Goal: Navigation & Orientation: Understand site structure

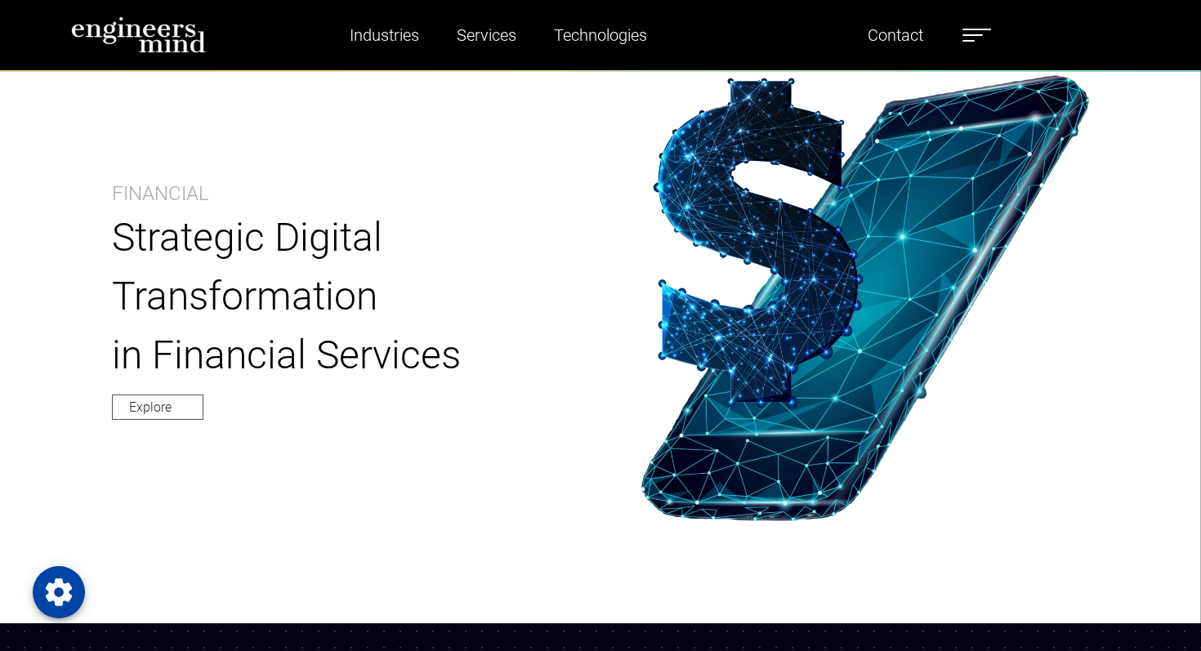
scroll to position [848, 0]
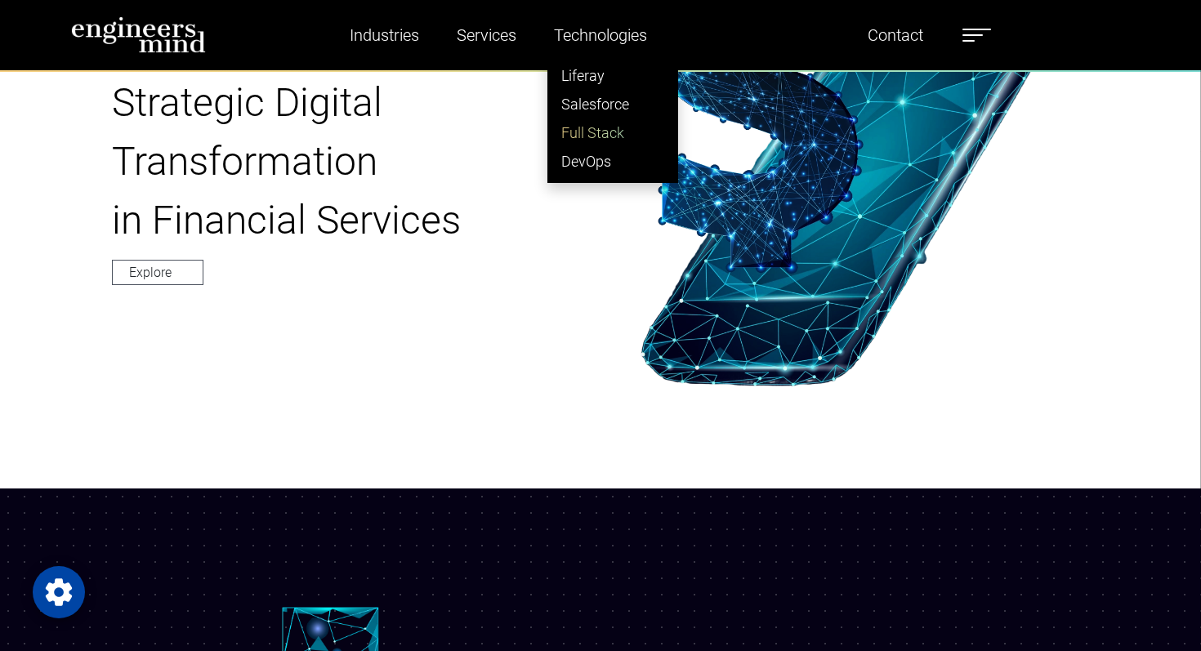
click at [608, 132] on link "Full Stack" at bounding box center [612, 132] width 129 height 29
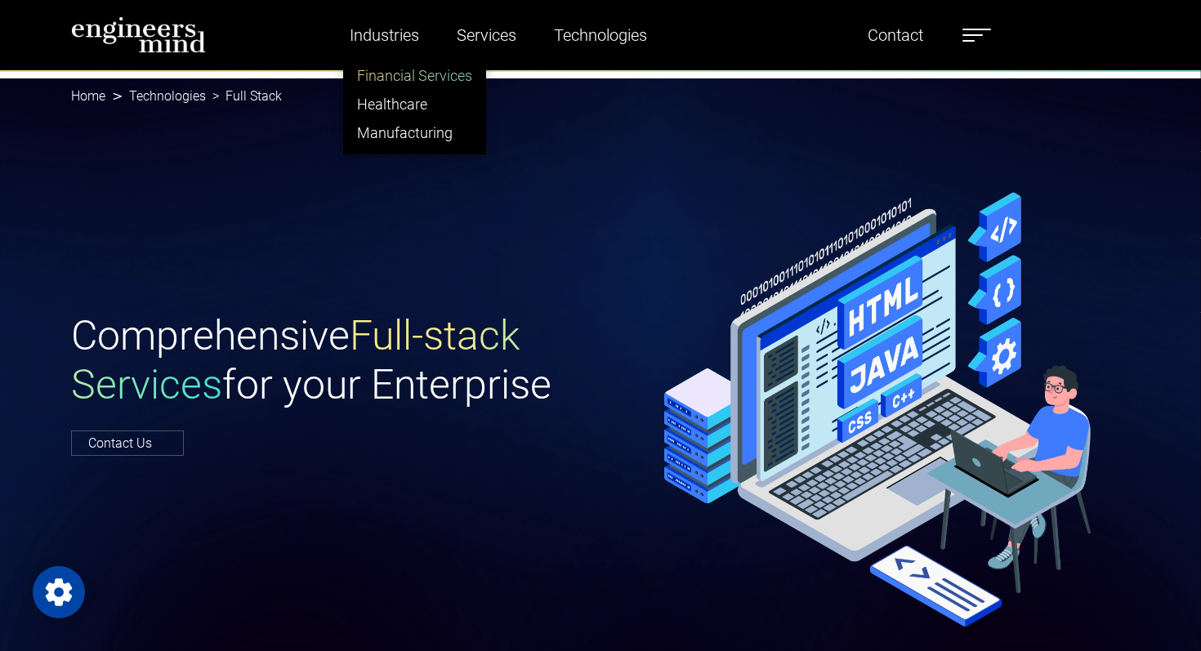
click at [418, 75] on link "Financial Services" at bounding box center [414, 75] width 141 height 29
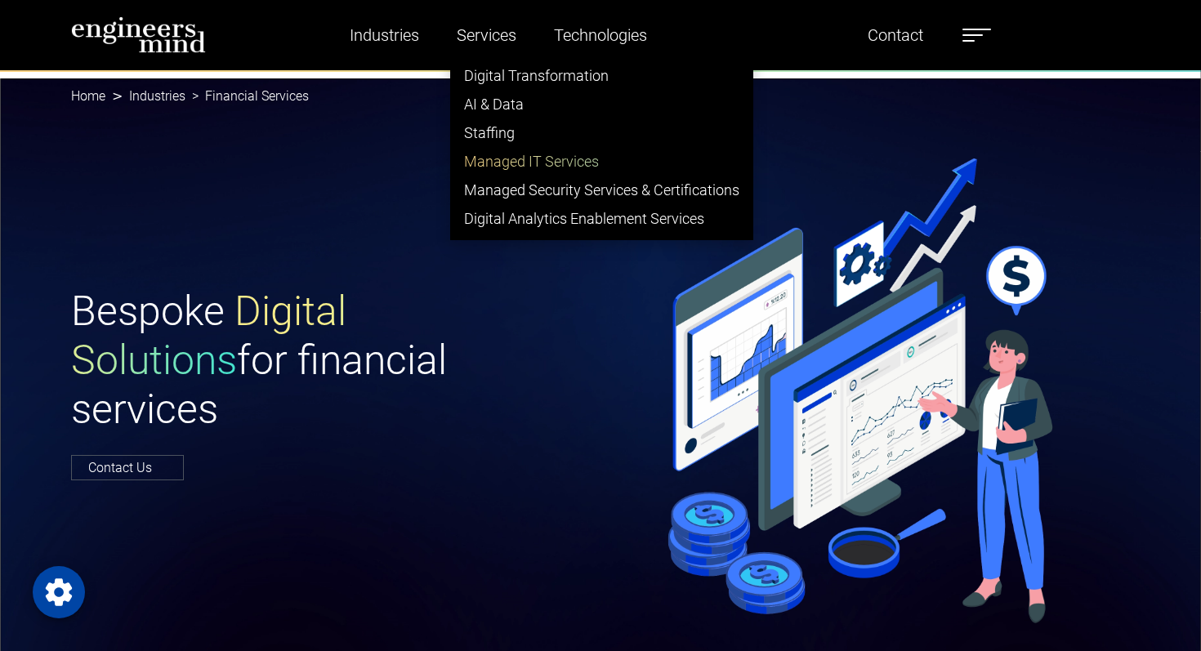
click at [502, 165] on link "Managed IT Services" at bounding box center [601, 161] width 301 height 29
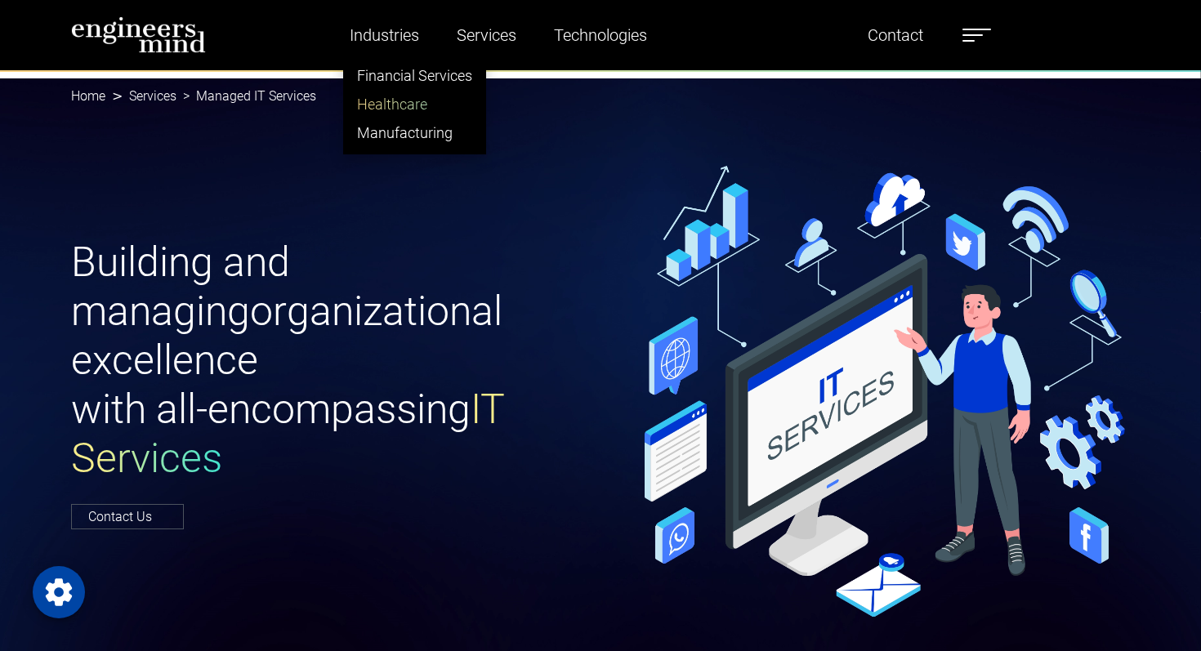
click at [407, 97] on link "Healthcare" at bounding box center [414, 104] width 141 height 29
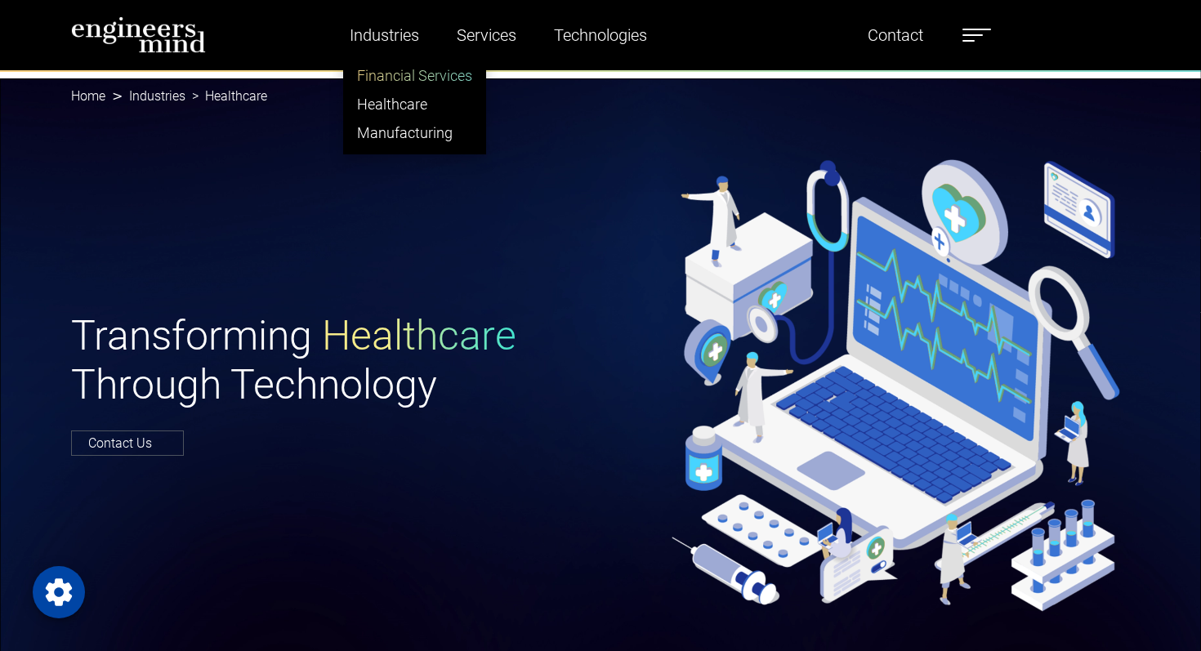
click at [393, 78] on link "Financial Services" at bounding box center [414, 75] width 141 height 29
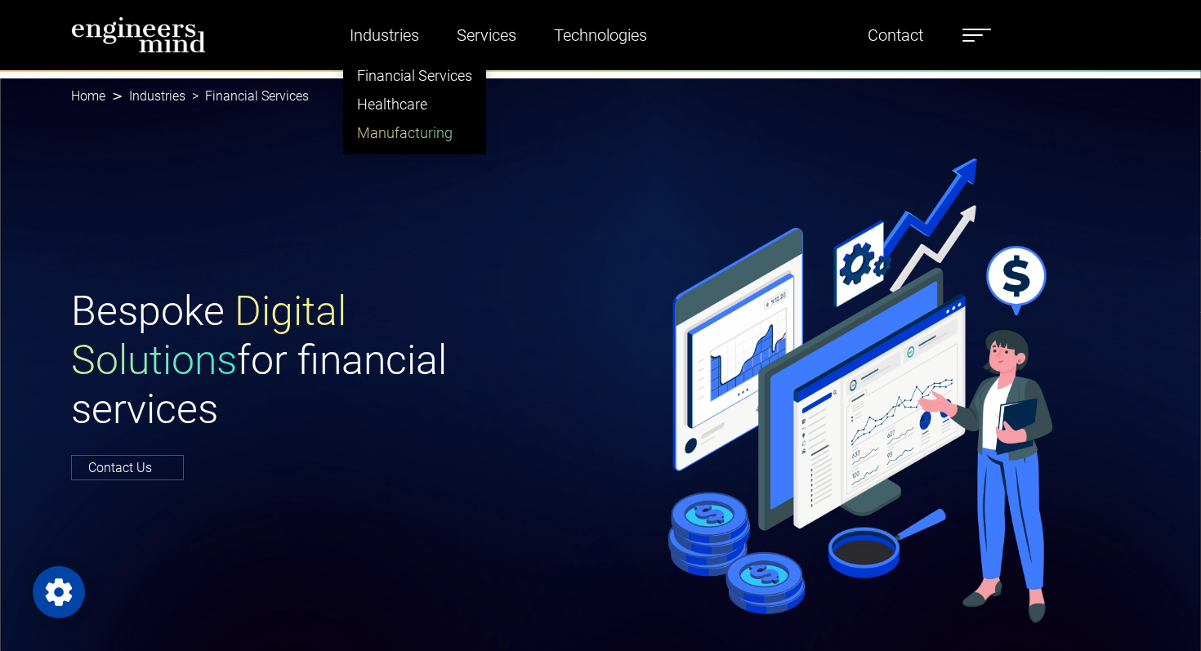
click at [419, 134] on link "Manufacturing" at bounding box center [414, 132] width 141 height 29
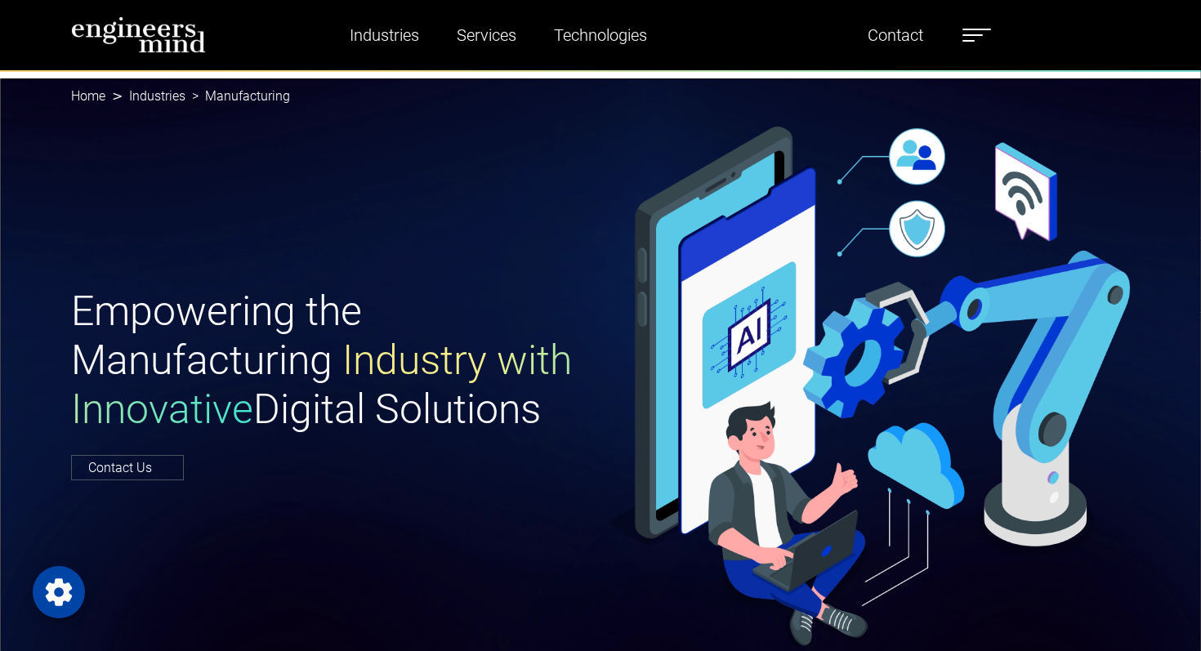
click at [176, 47] on img at bounding box center [138, 34] width 135 height 37
